Goal: Information Seeking & Learning: Learn about a topic

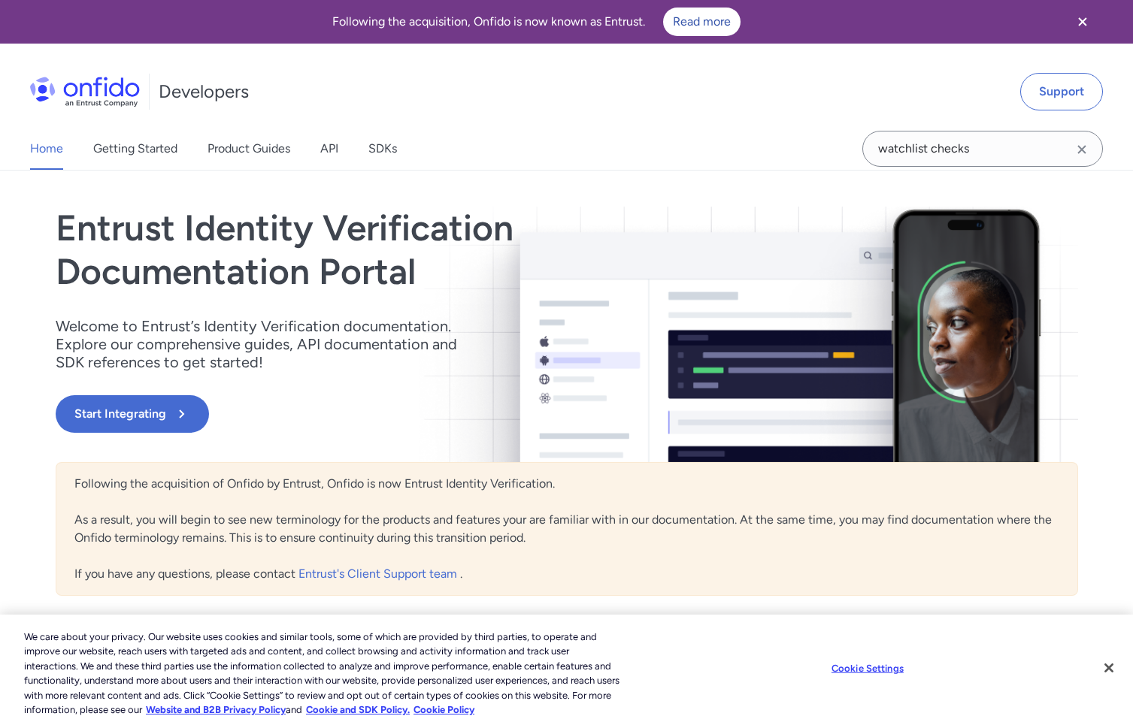
click at [1079, 153] on icon "Clear search field button" at bounding box center [1081, 149] width 8 height 8
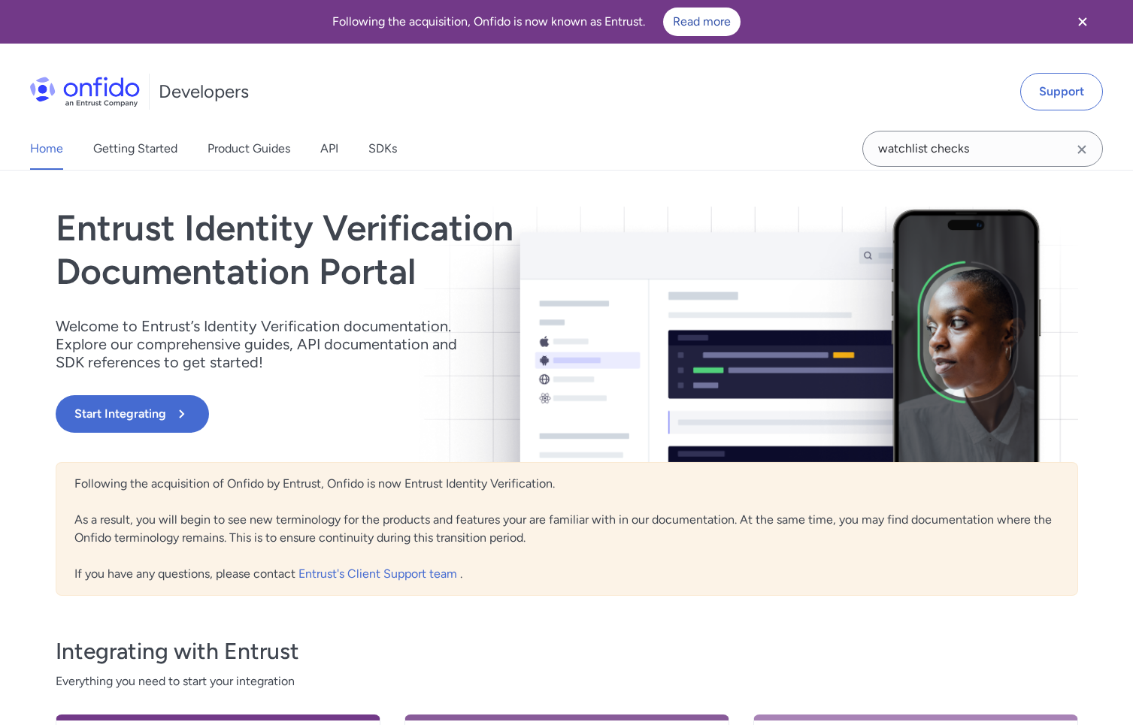
click at [1082, 150] on icon "Clear search field button" at bounding box center [1081, 149] width 8 height 8
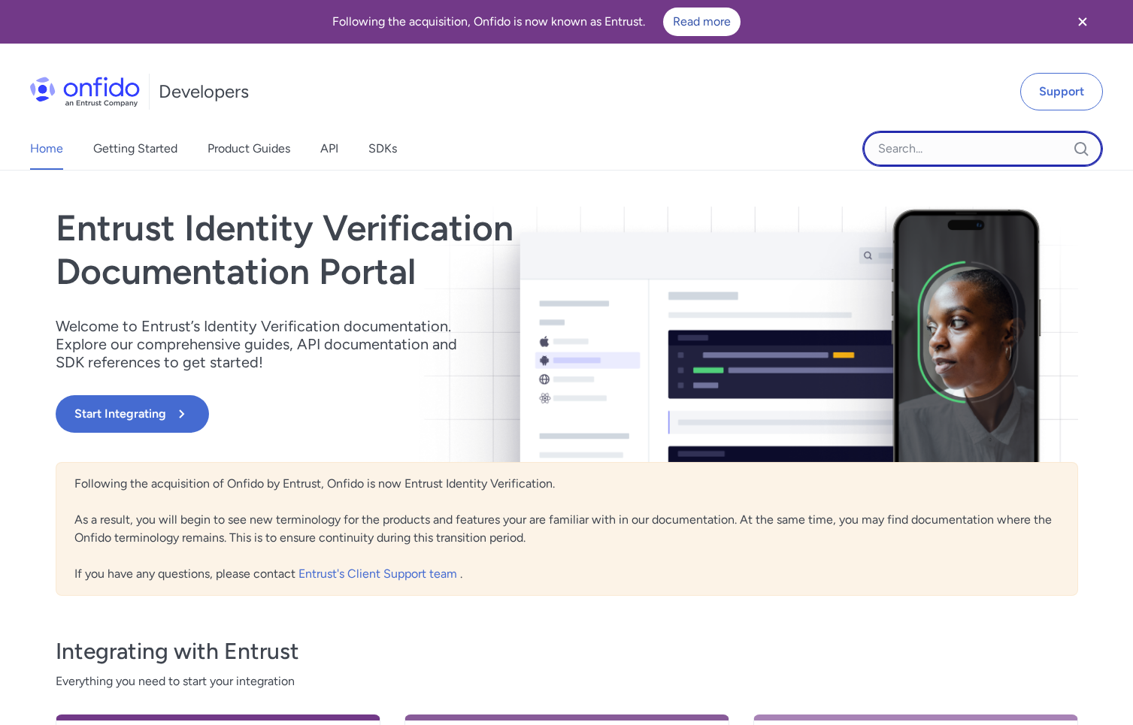
click at [894, 150] on input "Onfido search input field" at bounding box center [982, 149] width 241 height 36
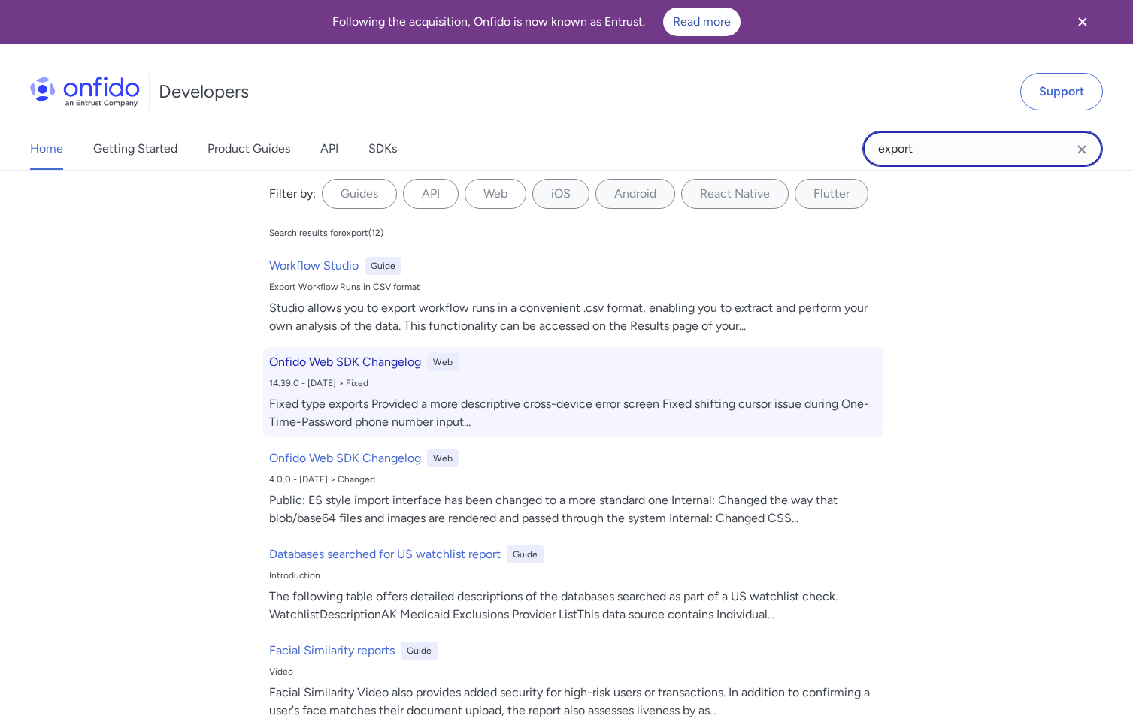
scroll to position [14, 0]
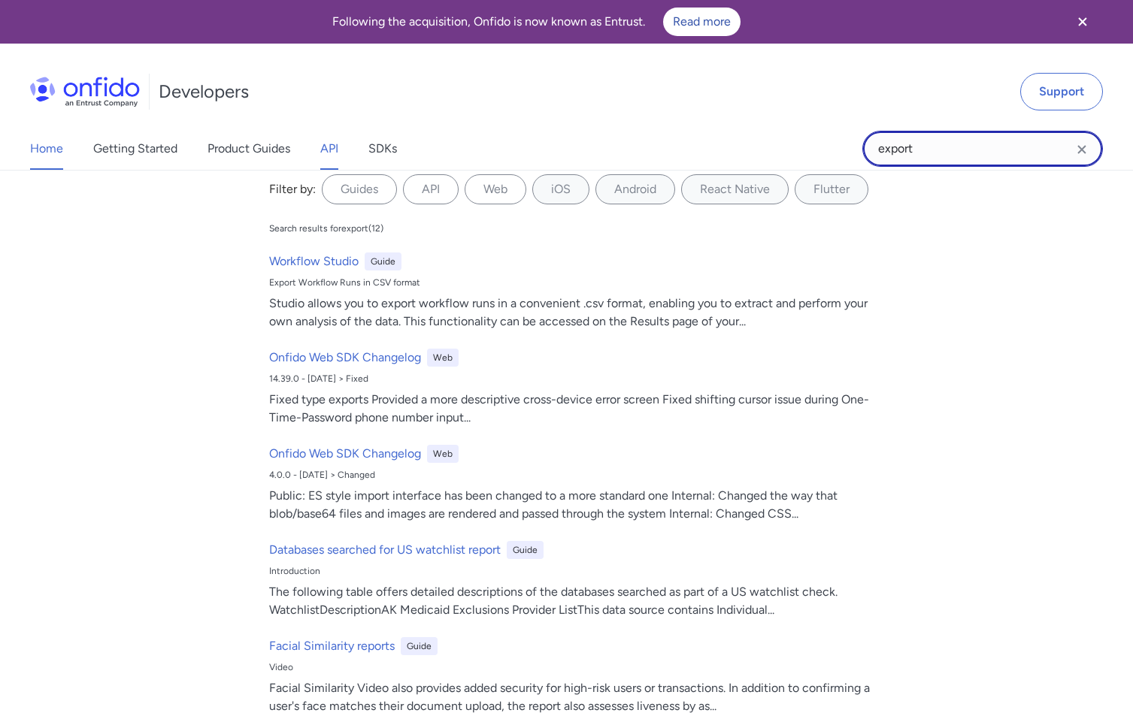
type input "export"
click at [329, 150] on link "API" at bounding box center [329, 149] width 18 height 42
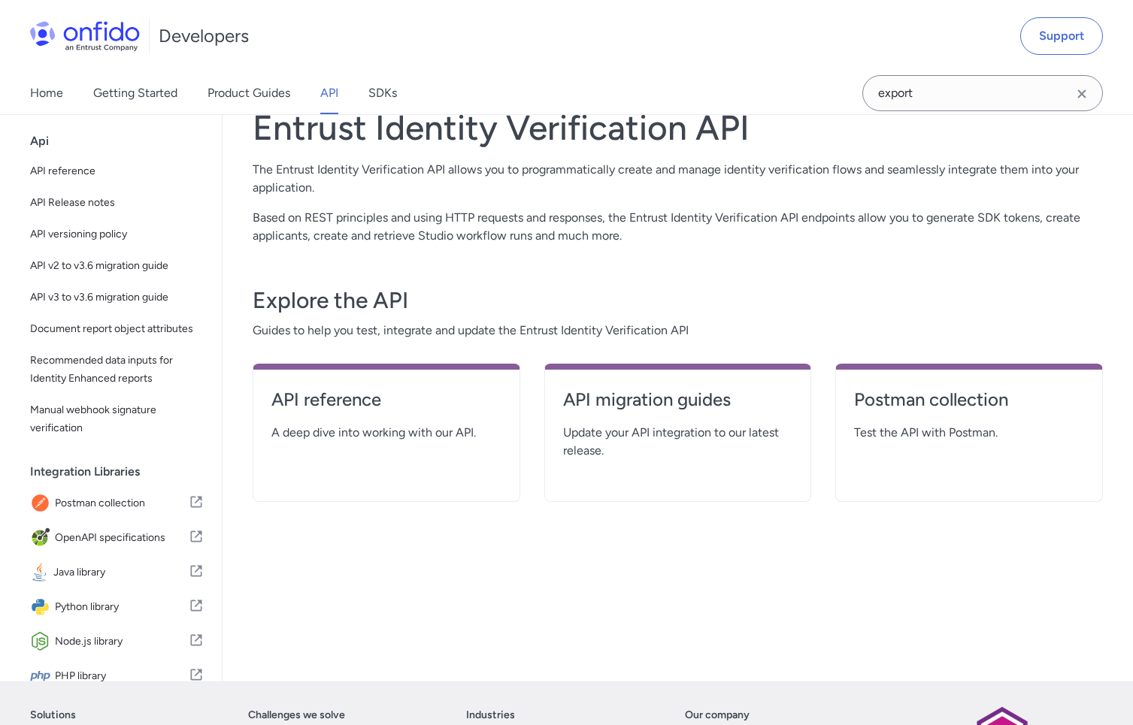
scroll to position [104, 0]
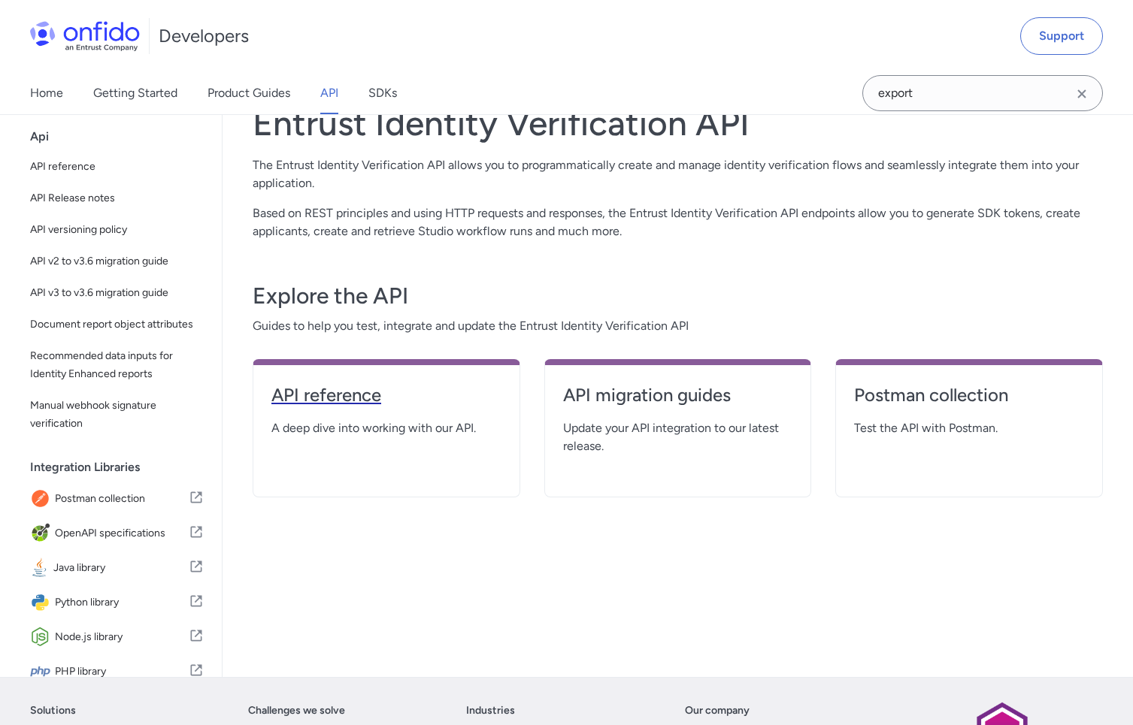
click at [360, 393] on h4 "API reference" at bounding box center [386, 395] width 230 height 24
select select "http"
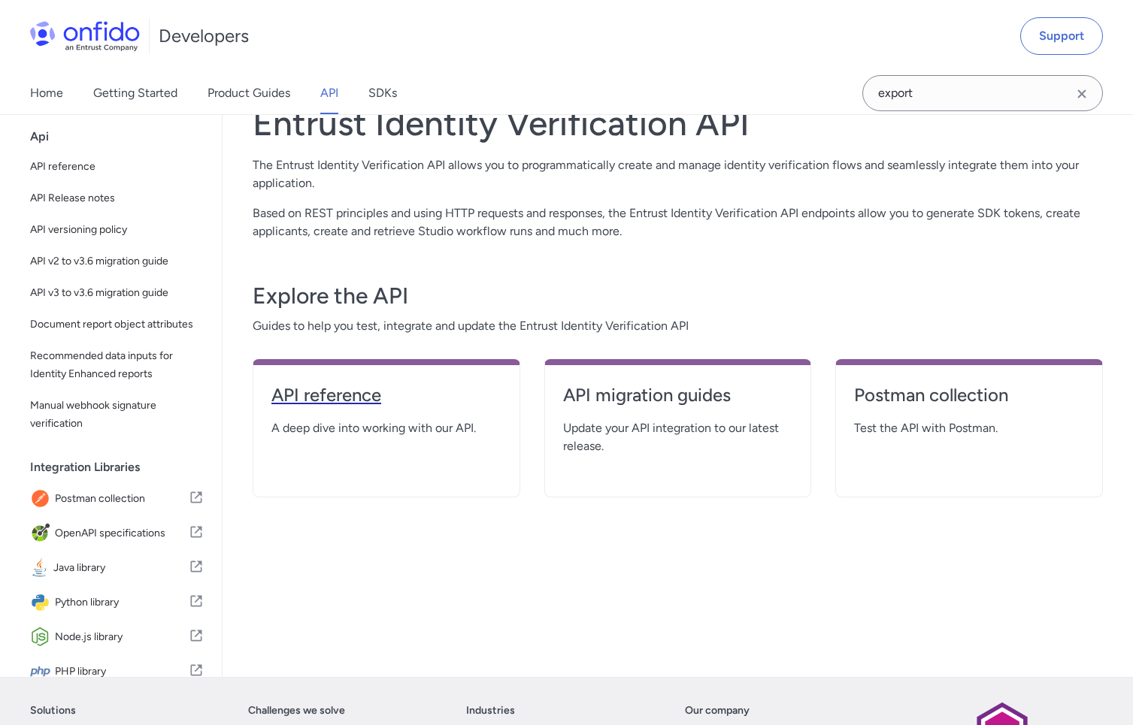
select select "http"
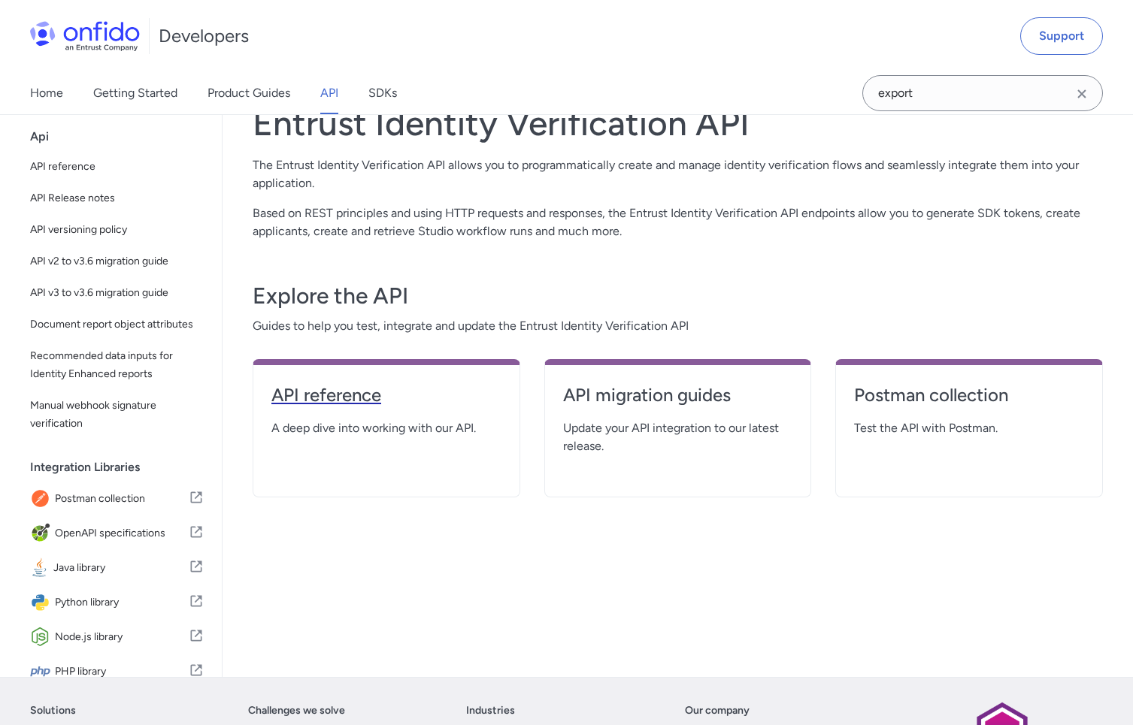
select select "http"
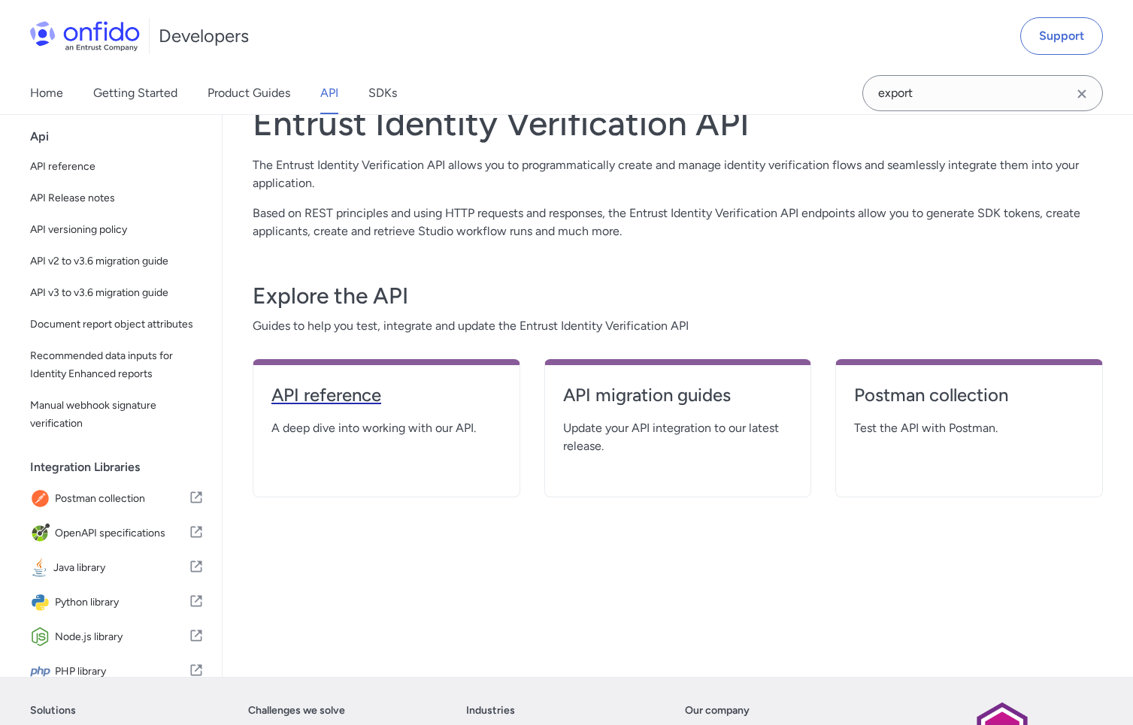
select select "http"
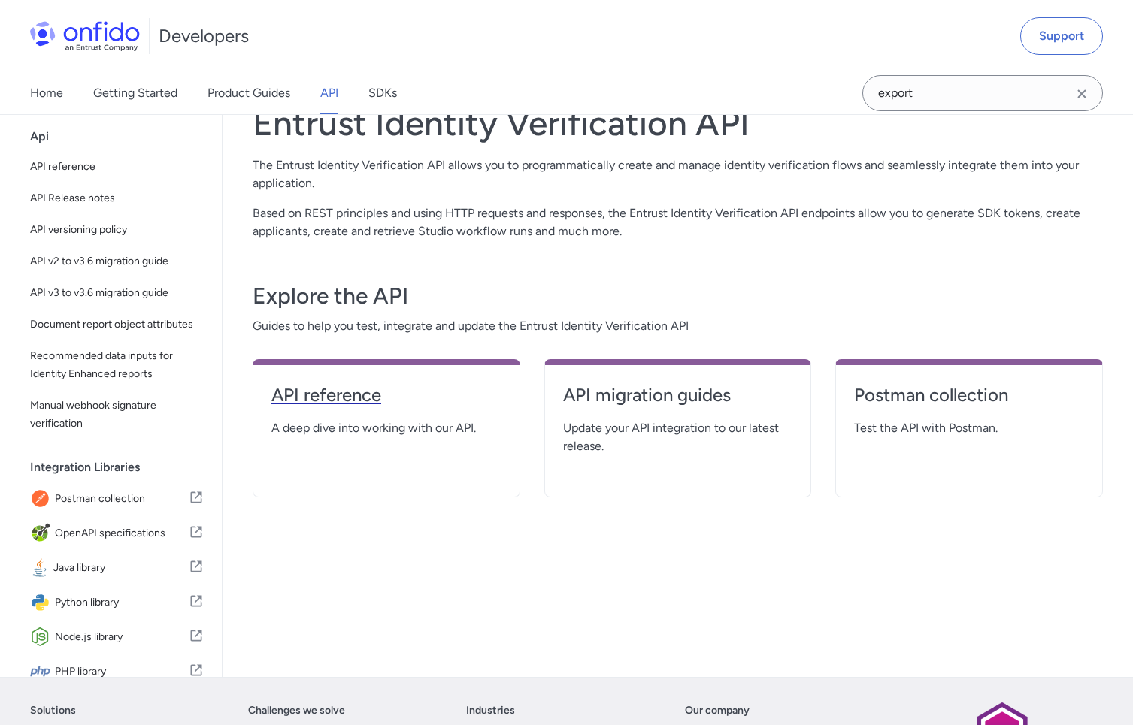
select select "http"
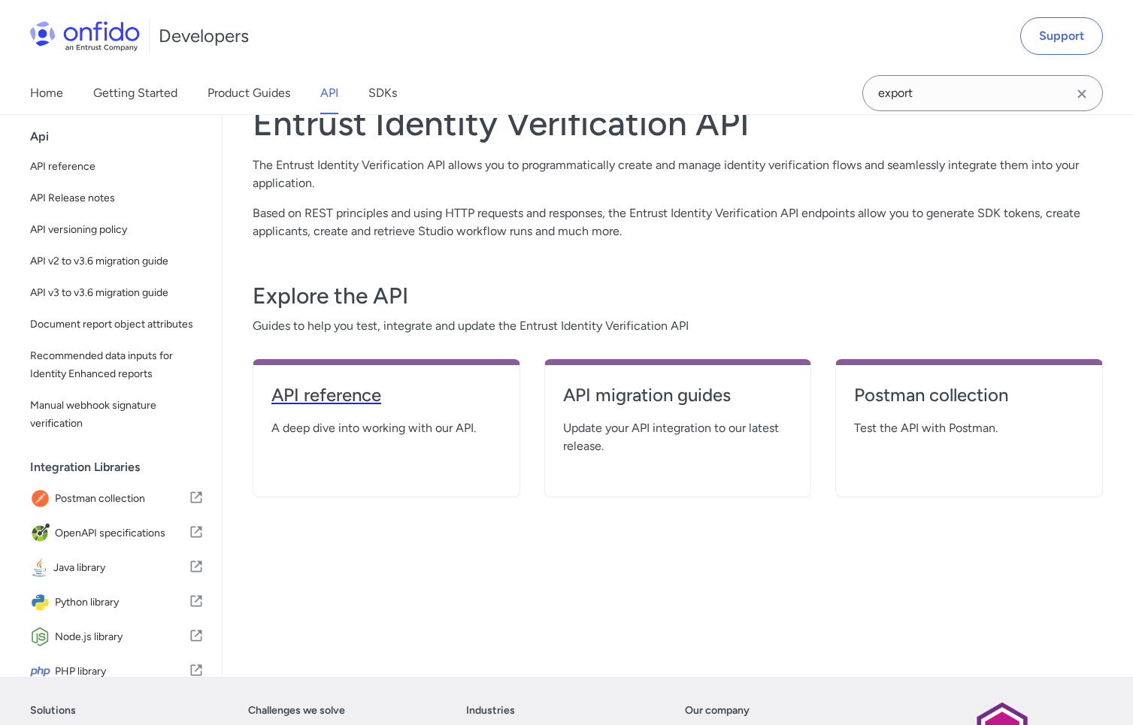
select select "http"
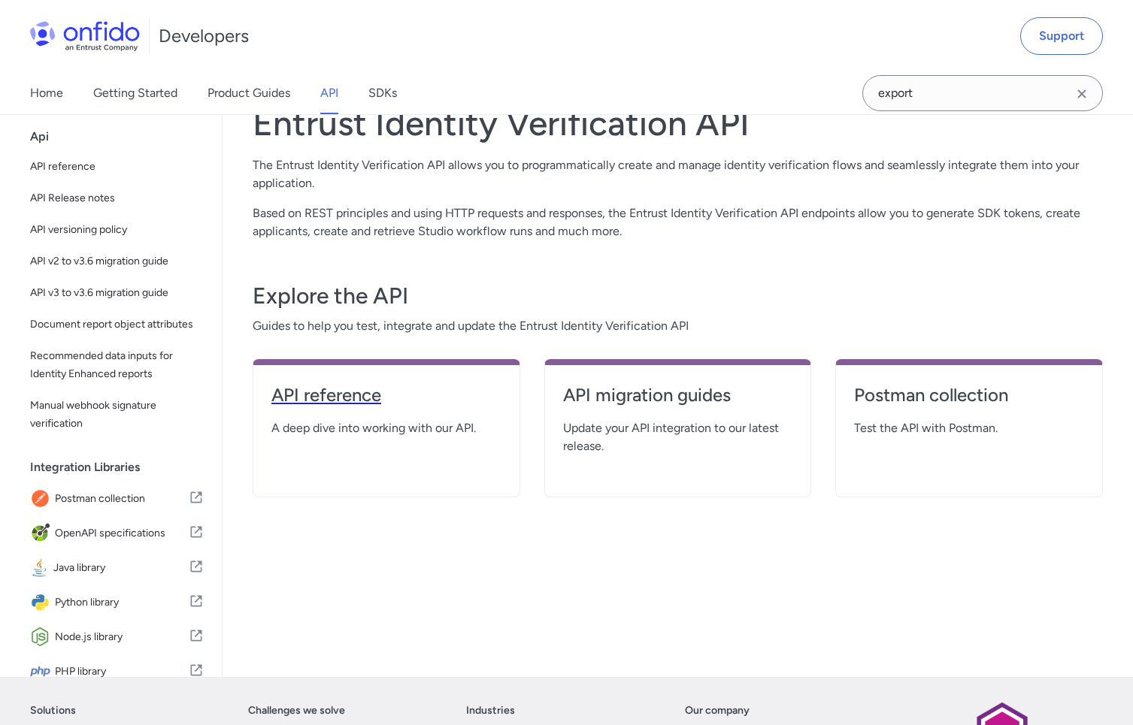
select select "http"
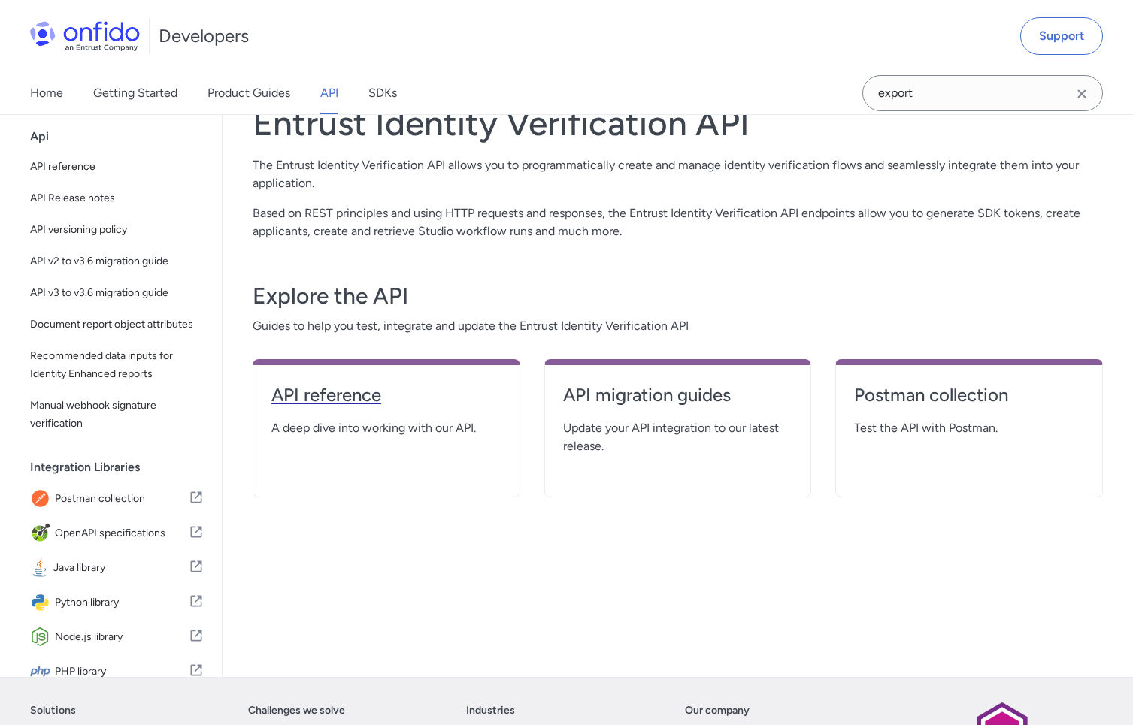
select select "http"
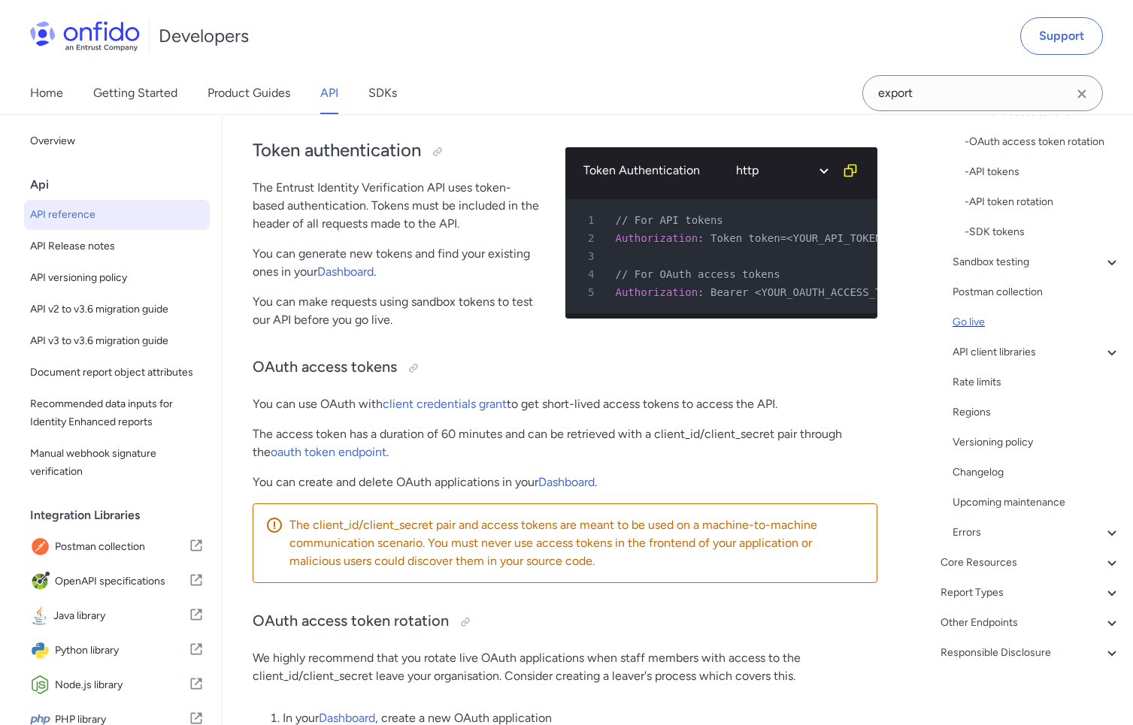
scroll to position [255, 0]
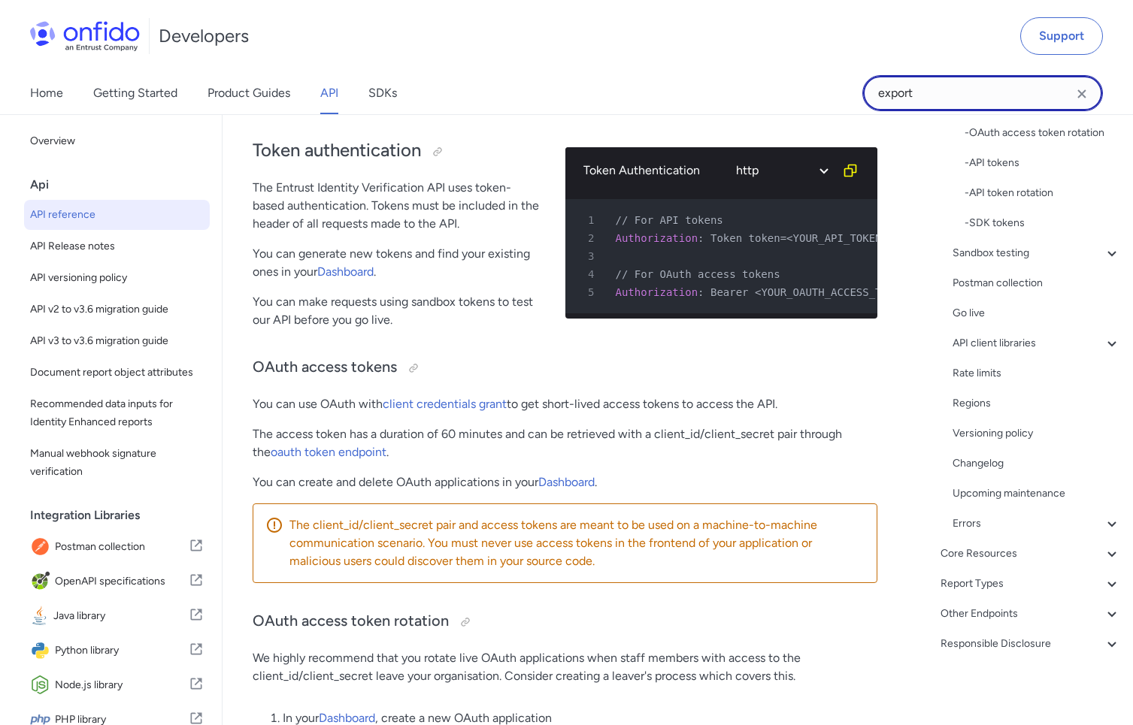
click at [956, 101] on input "export" at bounding box center [982, 93] width 241 height 36
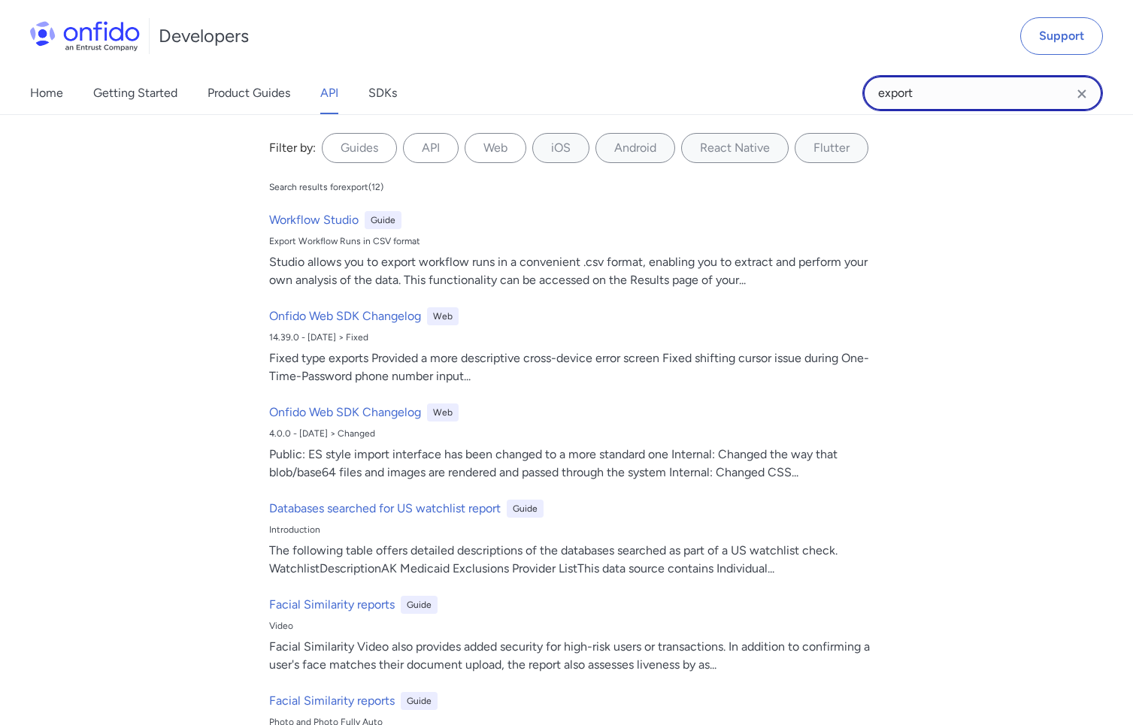
click at [955, 101] on input "export" at bounding box center [982, 93] width 241 height 36
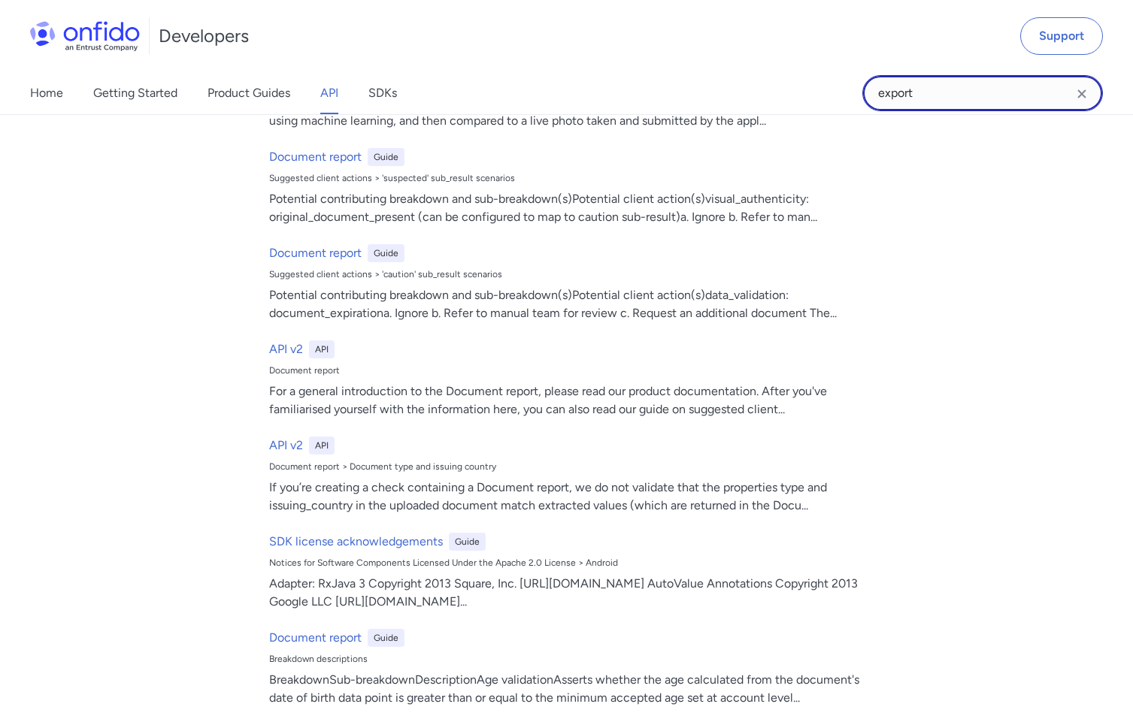
scroll to position [592, 0]
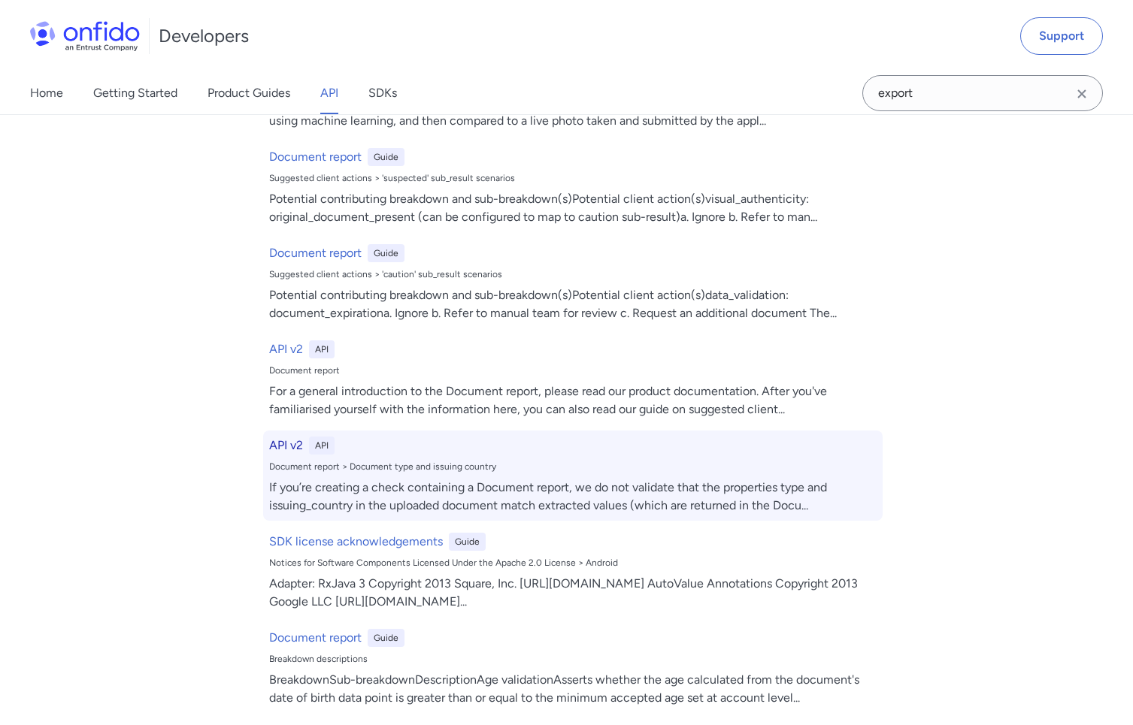
click at [283, 448] on h6 "API v2" at bounding box center [286, 446] width 34 height 18
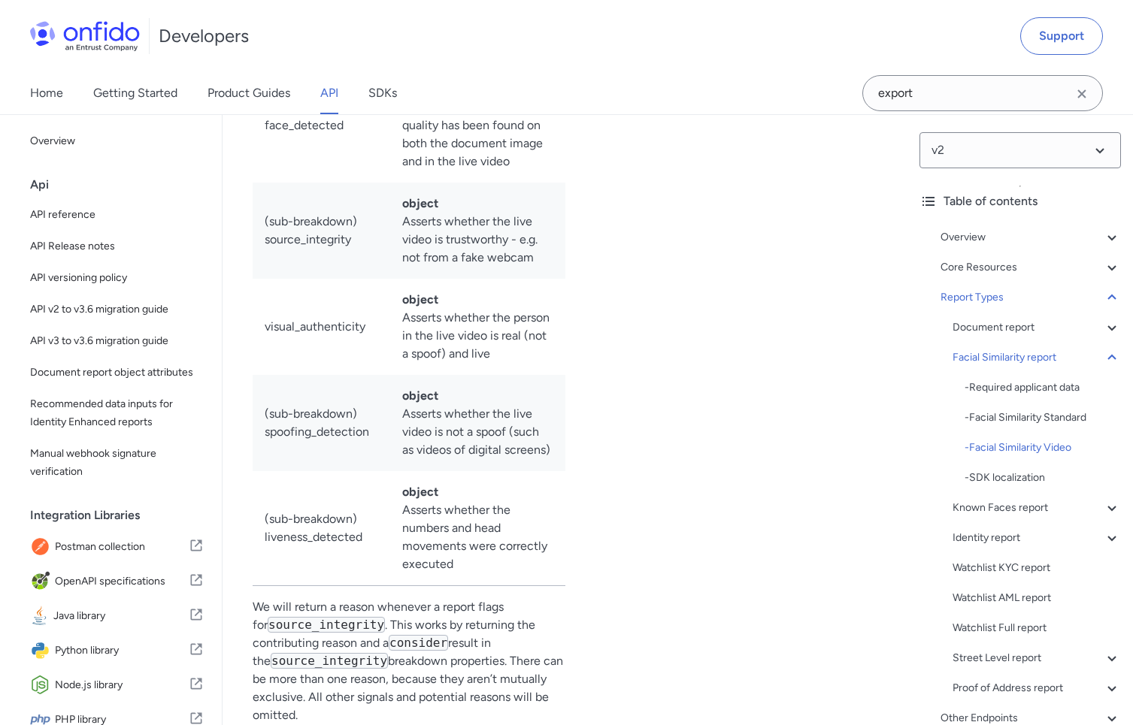
scroll to position [47497, 0]
click at [779, 73] on div "Home Getting Started Product Guides API SDKs export" at bounding box center [566, 93] width 1133 height 42
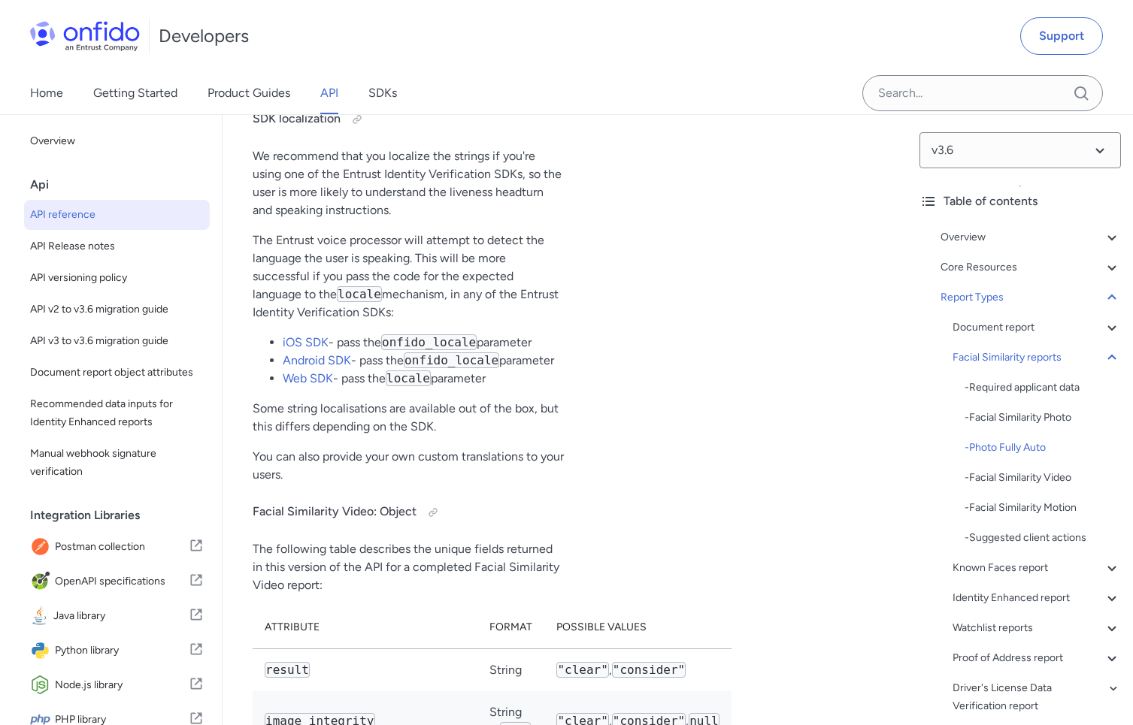
scroll to position [86398, 0]
